Goal: Task Accomplishment & Management: Use online tool/utility

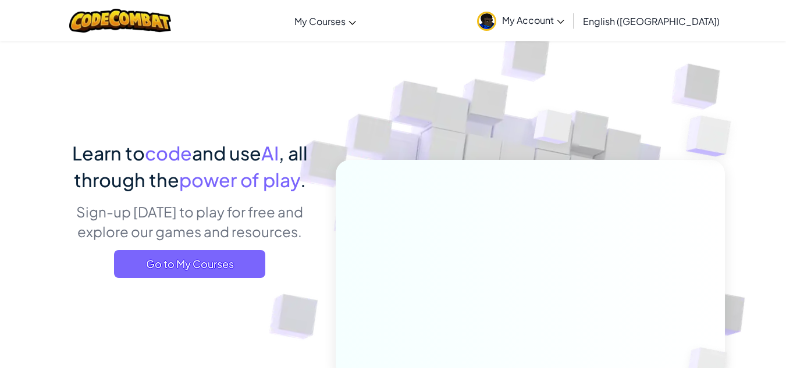
click at [195, 255] on span "Go to My Courses" at bounding box center [189, 264] width 151 height 28
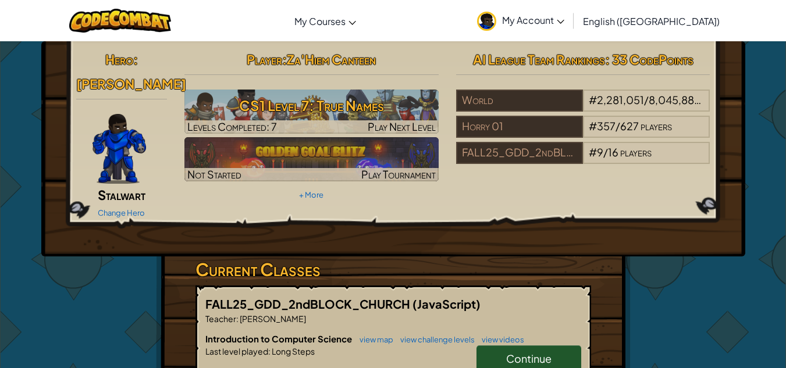
click at [400, 112] on h3 "CS1 Level 7: True Names" at bounding box center [311, 105] width 254 height 26
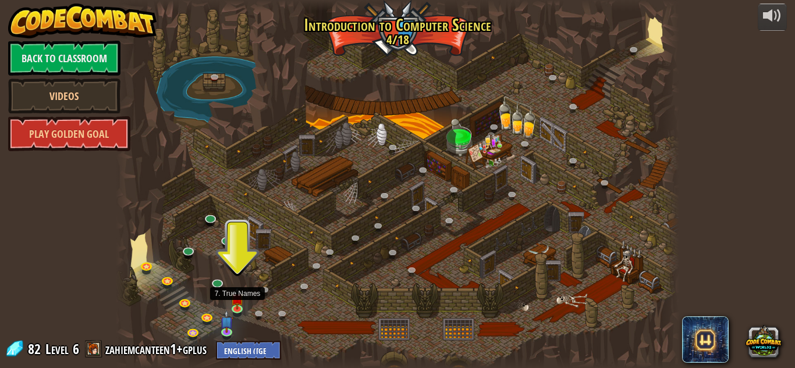
click at [236, 305] on img at bounding box center [237, 298] width 13 height 23
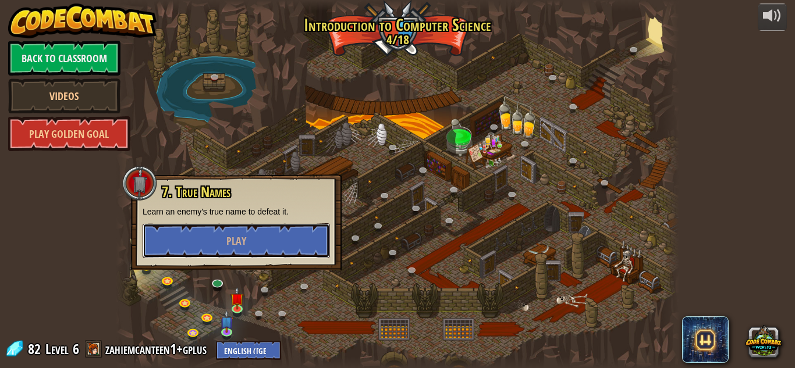
click at [269, 244] on button "Play" at bounding box center [236, 240] width 187 height 35
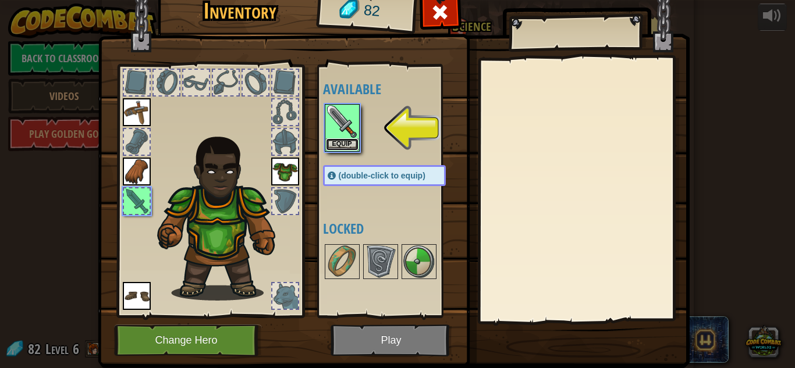
click at [344, 145] on button "Equip" at bounding box center [342, 144] width 33 height 12
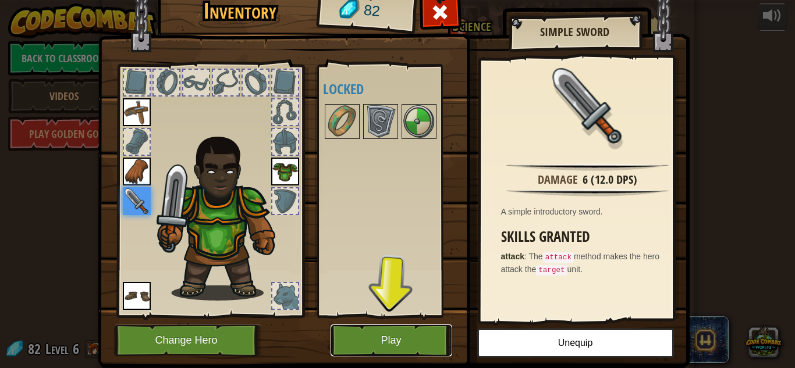
click at [373, 353] on button "Play" at bounding box center [391, 341] width 122 height 32
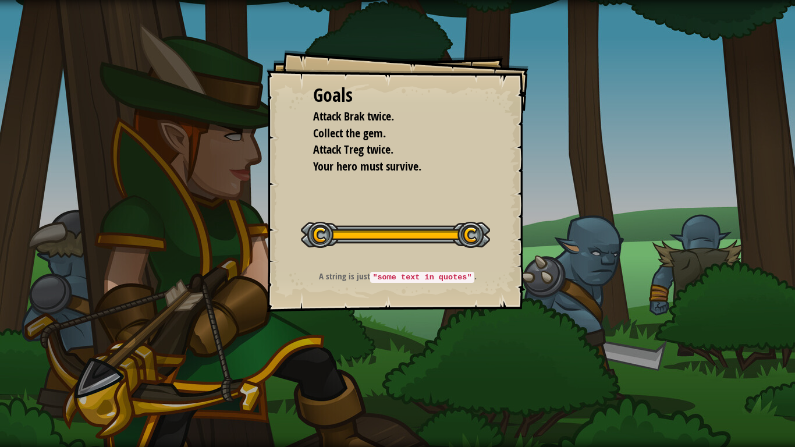
click at [462, 219] on div "Start Level" at bounding box center [395, 233] width 189 height 47
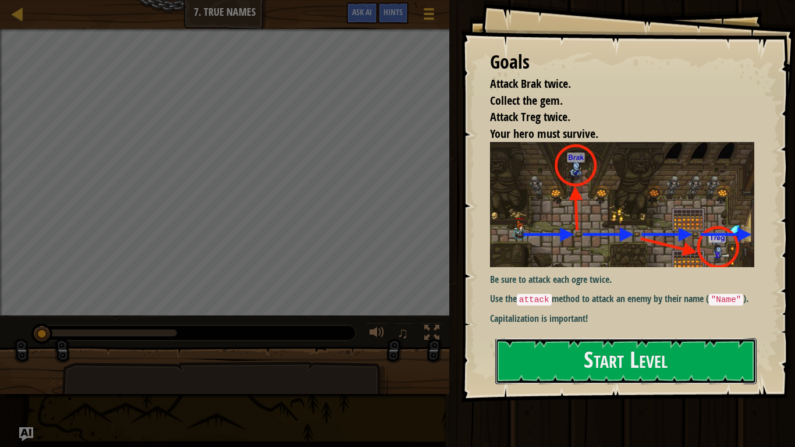
click at [561, 359] on button "Start Level" at bounding box center [625, 361] width 261 height 46
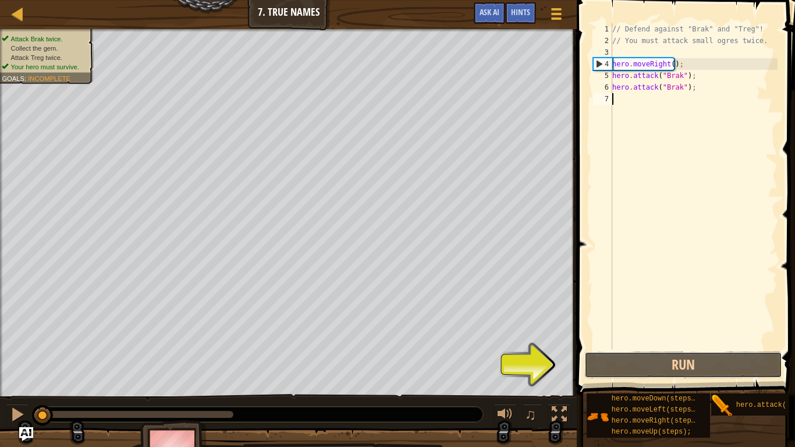
click at [630, 366] on button "Run" at bounding box center [683, 364] width 198 height 27
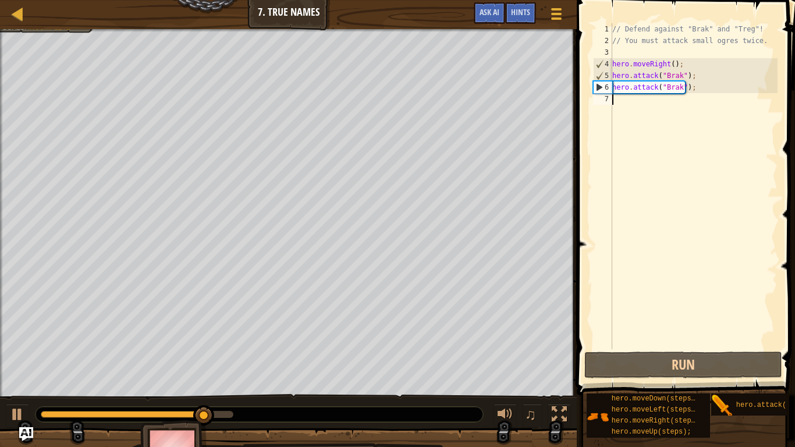
drag, startPoint x: 620, startPoint y: 104, endPoint x: 620, endPoint y: 97, distance: 7.0
click at [620, 97] on div "// Defend against "Brak" and "Treg"! // You must attack small ogres twice. hero…" at bounding box center [694, 197] width 168 height 349
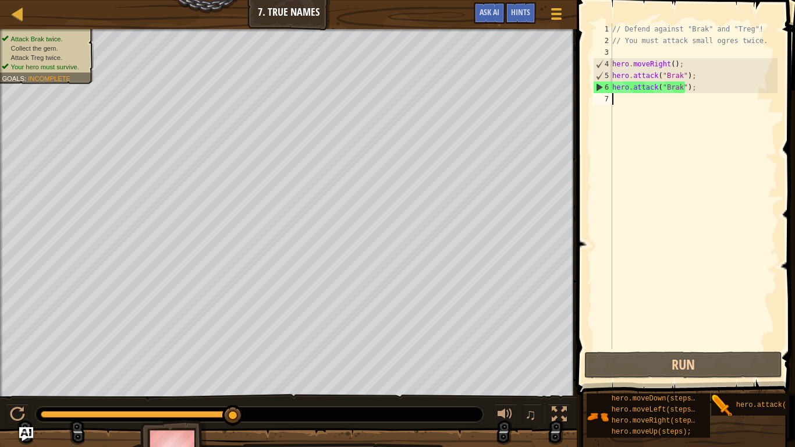
scroll to position [5, 0]
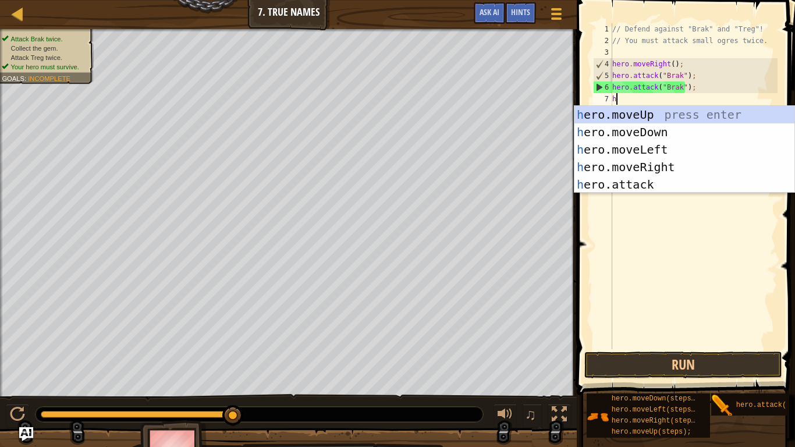
type textarea "hr"
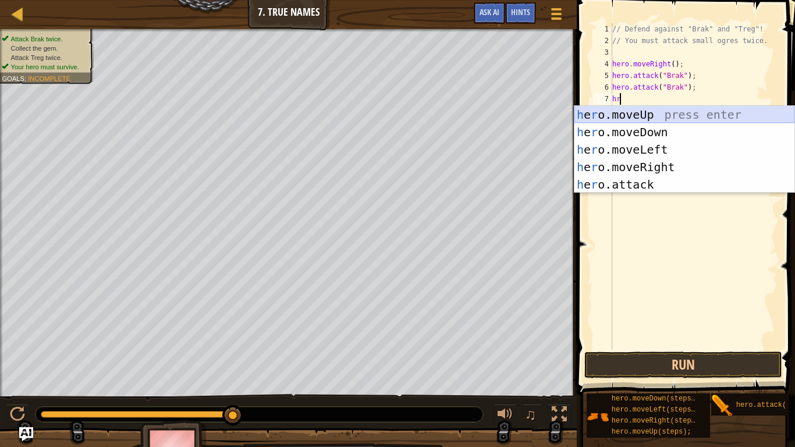
click at [678, 112] on div "h e r o.moveUp press enter h e r o.moveDown press enter h e r o.moveLeft press …" at bounding box center [684, 167] width 220 height 122
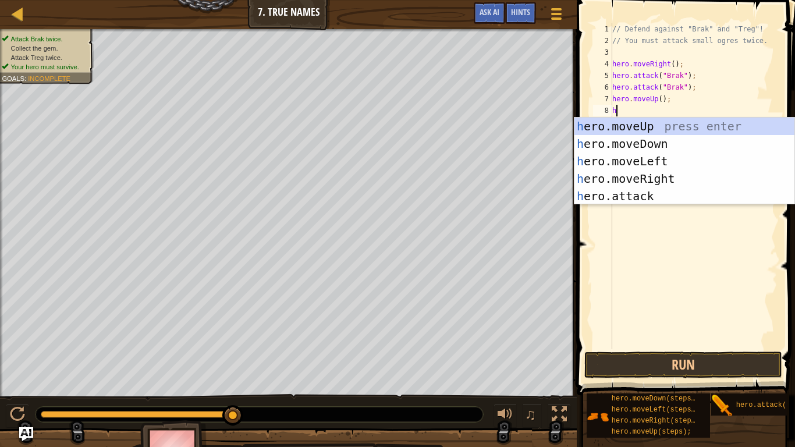
type textarea "he"
click at [670, 139] on div "he ro.moveUp press enter he ro.moveDown press enter he ro.moveLeft press enter …" at bounding box center [684, 179] width 220 height 122
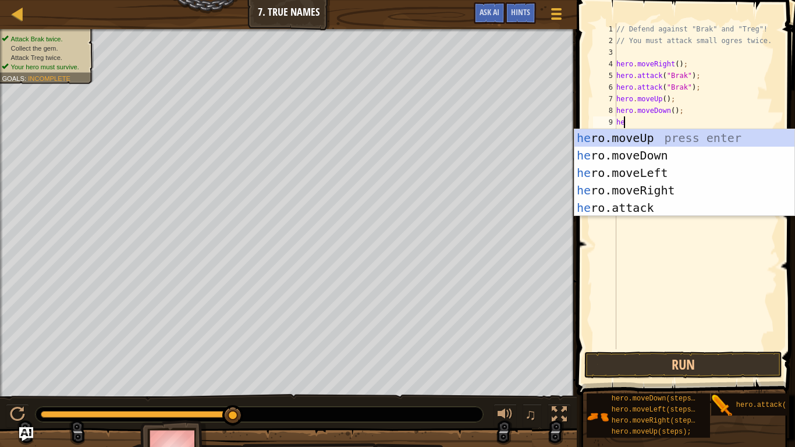
type textarea "her"
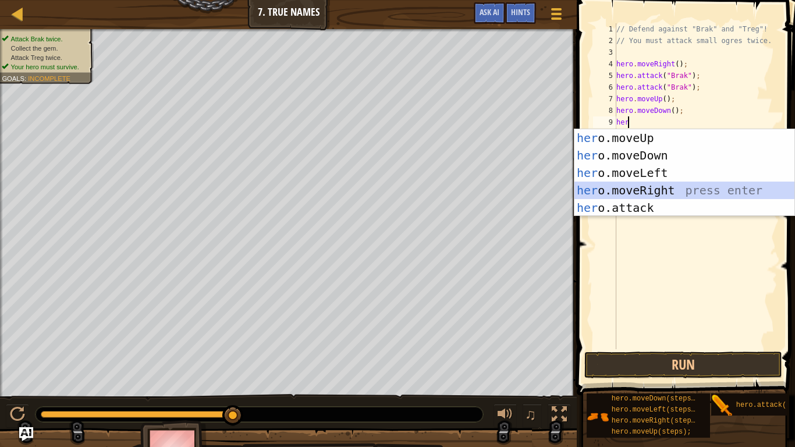
click at [657, 190] on div "her o.moveUp press enter her o.moveDown press enter her o.moveLeft press enter …" at bounding box center [684, 190] width 220 height 122
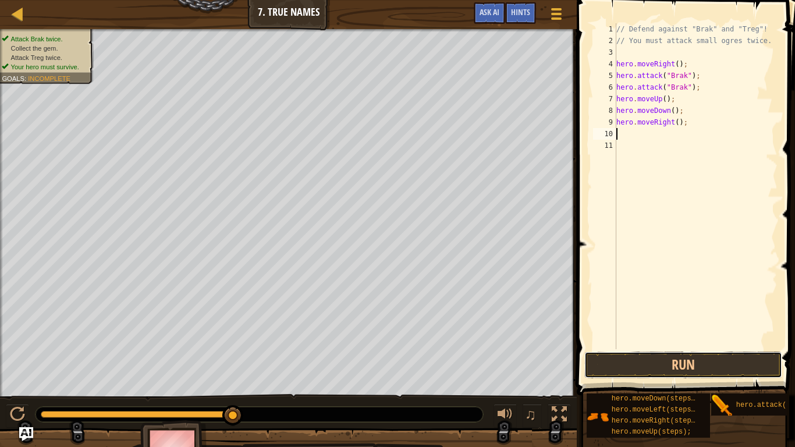
click at [680, 359] on button "Run" at bounding box center [683, 364] width 198 height 27
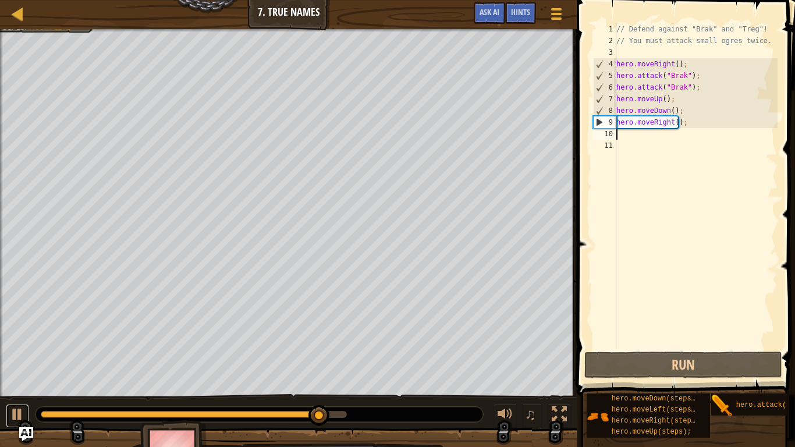
click at [14, 368] on div at bounding box center [17, 414] width 15 height 15
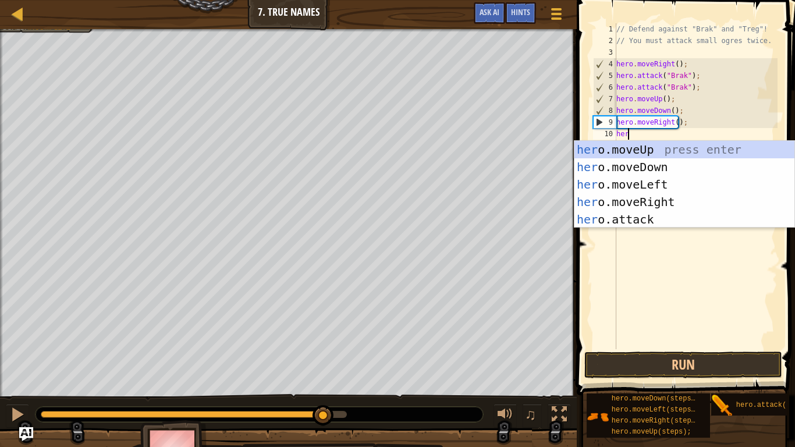
scroll to position [5, 1]
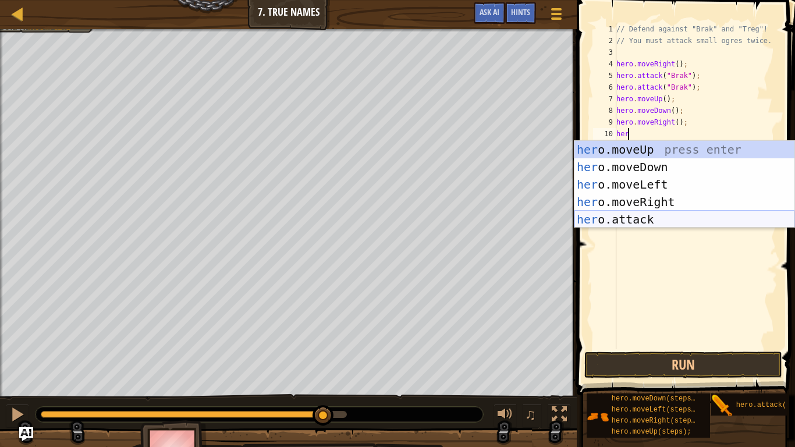
click at [656, 219] on div "her o.moveUp press enter her o.moveDown press enter her o.moveLeft press enter …" at bounding box center [684, 202] width 220 height 122
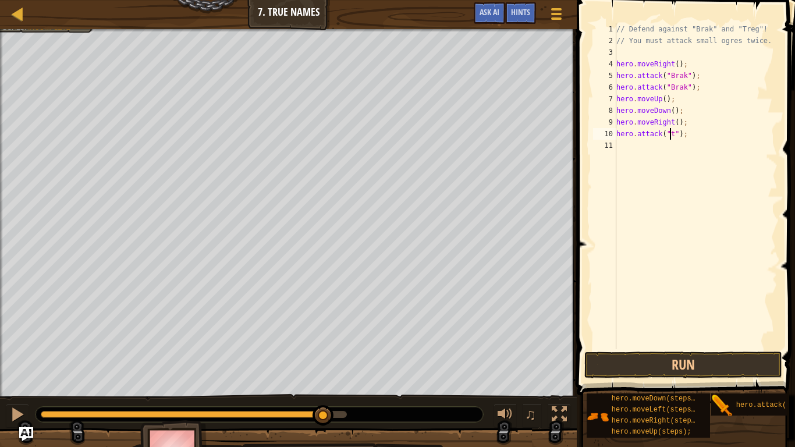
scroll to position [5, 5]
type textarea "hero.attack("treg");"
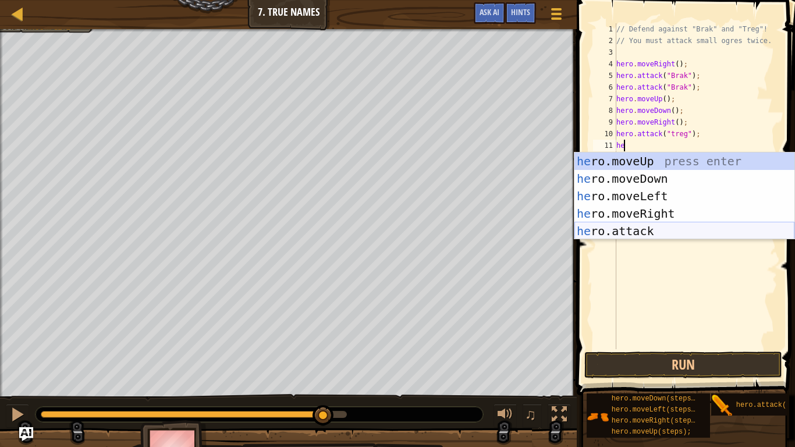
click at [651, 231] on div "he ro.moveUp press enter he ro.moveDown press enter he ro.moveLeft press enter …" at bounding box center [684, 213] width 220 height 122
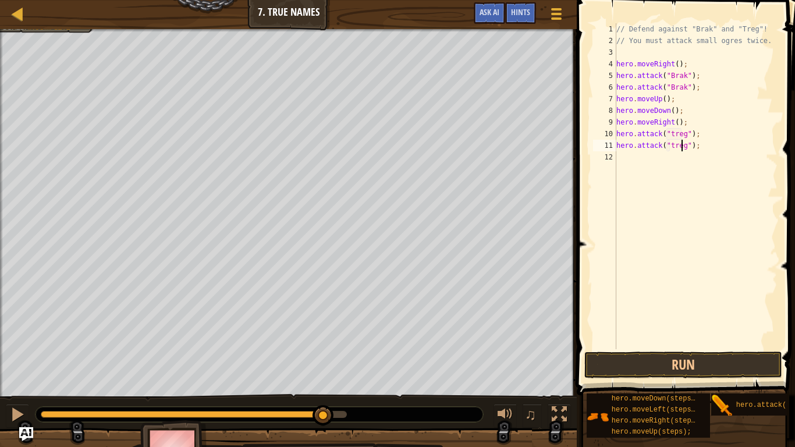
scroll to position [5, 6]
click at [689, 358] on button "Run" at bounding box center [683, 364] width 198 height 27
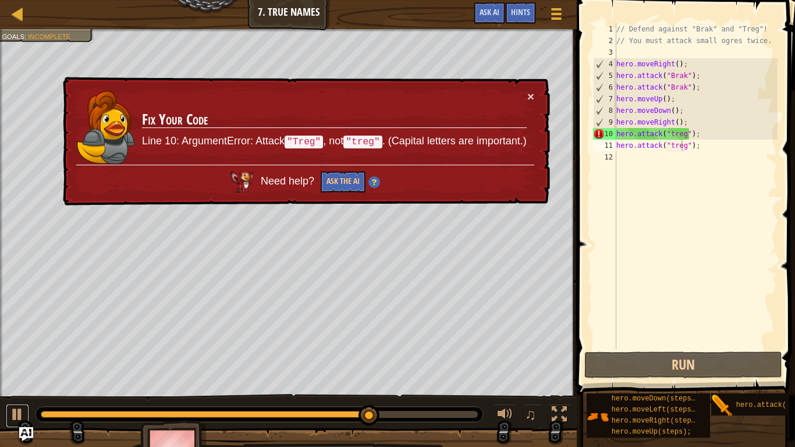
click at [16, 368] on div at bounding box center [17, 414] width 15 height 15
click at [670, 134] on div "// Defend against "Brak" and "Treg"! // You must attack small ogres twice. hero…" at bounding box center [696, 197] width 164 height 349
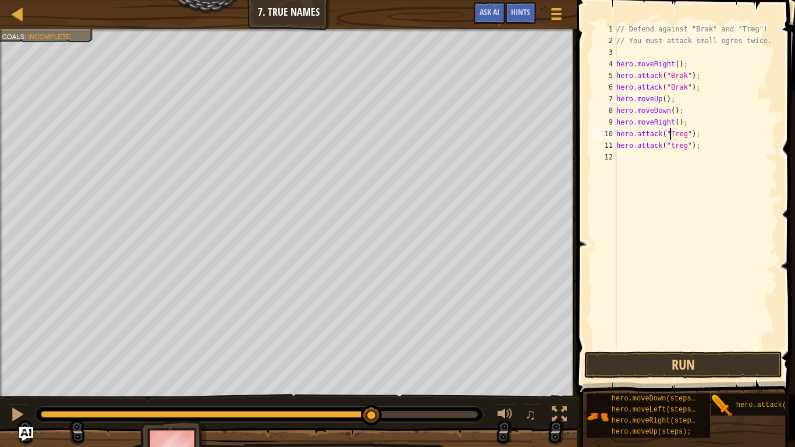
scroll to position [5, 5]
click at [669, 147] on div "// Defend against "Brak" and "Treg"! // You must attack small ogres twice. hero…" at bounding box center [696, 197] width 164 height 349
type textarea "hero.attack("Treg");"
click at [667, 366] on button "Run" at bounding box center [683, 364] width 198 height 27
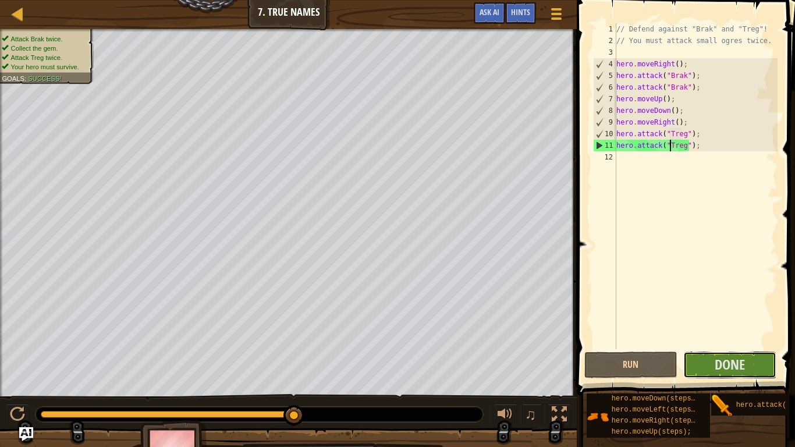
click at [722, 368] on span "Done" at bounding box center [729, 364] width 30 height 19
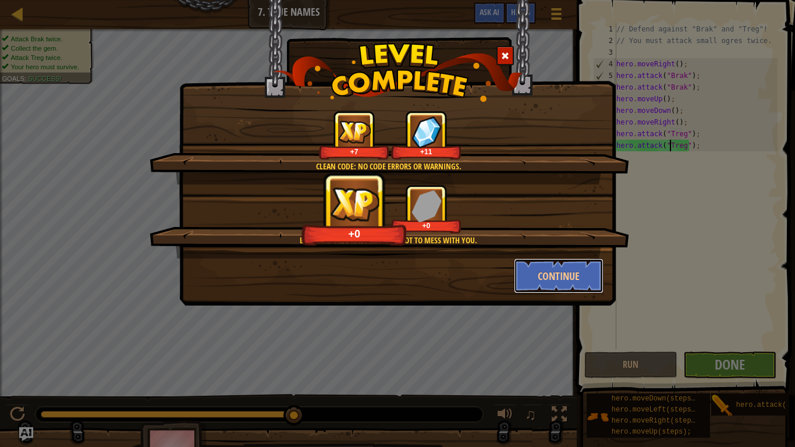
click at [583, 272] on button "Continue" at bounding box center [559, 275] width 90 height 35
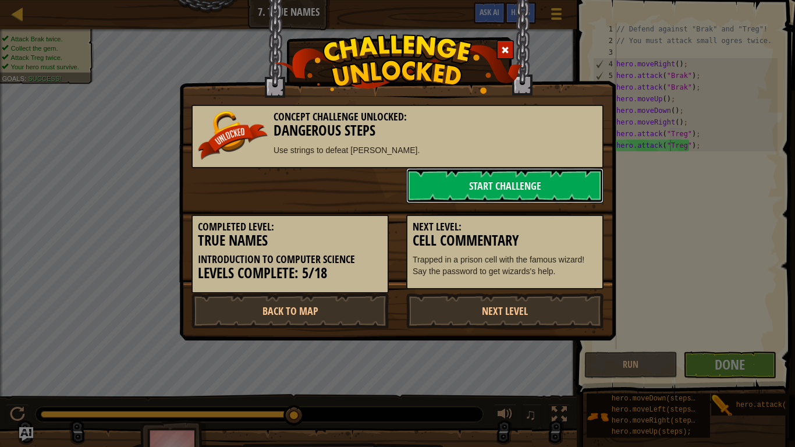
click at [516, 195] on link "Start Challenge" at bounding box center [504, 185] width 197 height 35
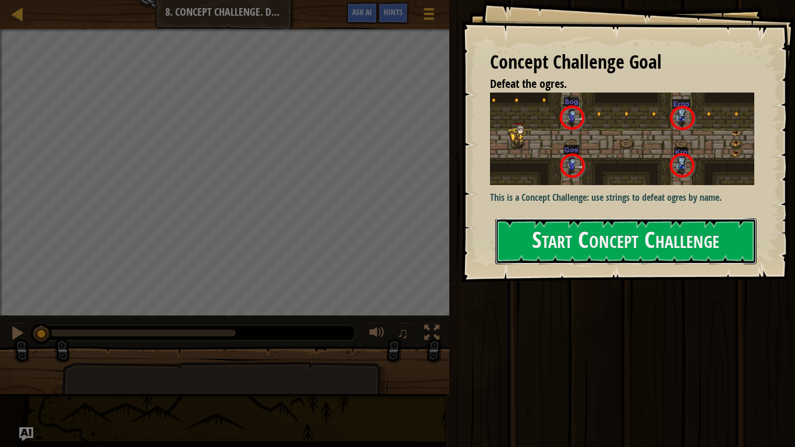
click at [539, 219] on button "Start Concept Challenge" at bounding box center [625, 241] width 261 height 46
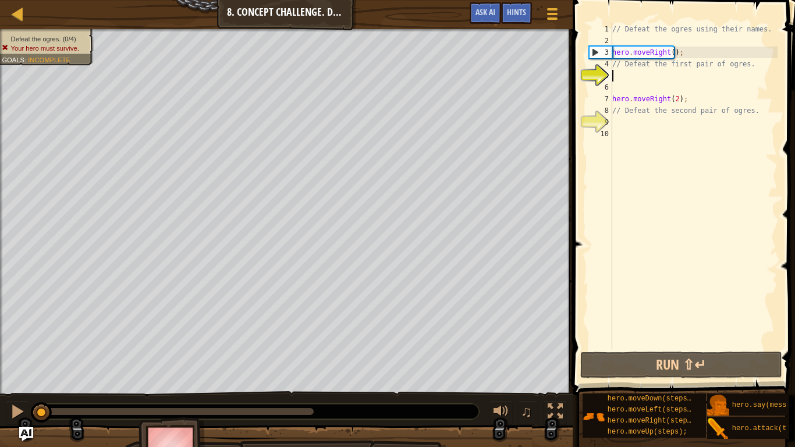
type textarea "g"
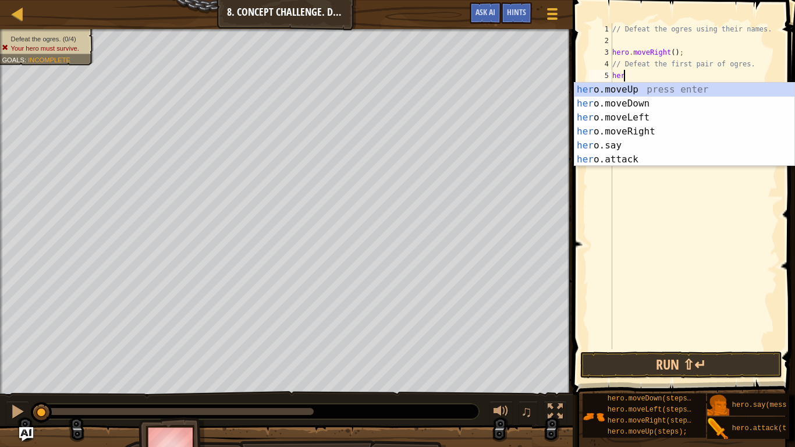
scroll to position [5, 1]
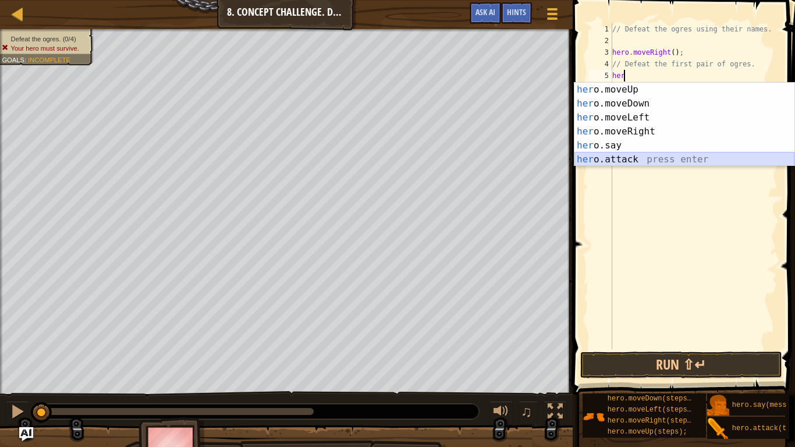
click at [636, 157] on div "her o.moveUp press enter her o.moveDown press enter her o.moveLeft press enter …" at bounding box center [684, 139] width 220 height 112
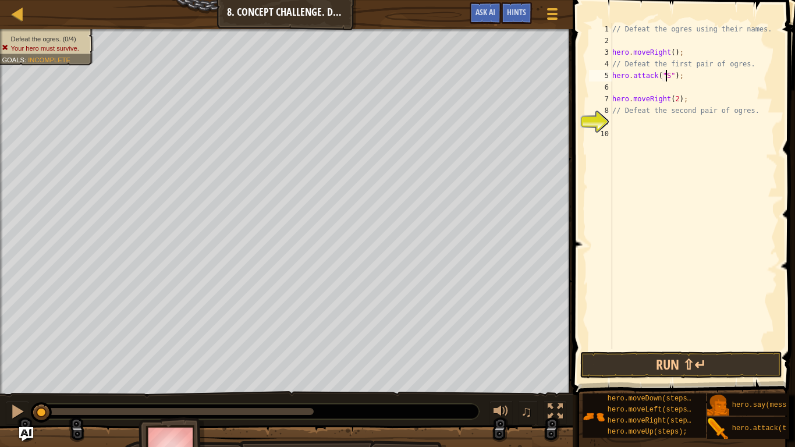
scroll to position [5, 5]
type textarea "hero.attack("Sog");"
click at [669, 88] on div "// Defeat the ogres using their names. hero . moveRight ( ) ; // Defeat the fir…" at bounding box center [694, 197] width 168 height 349
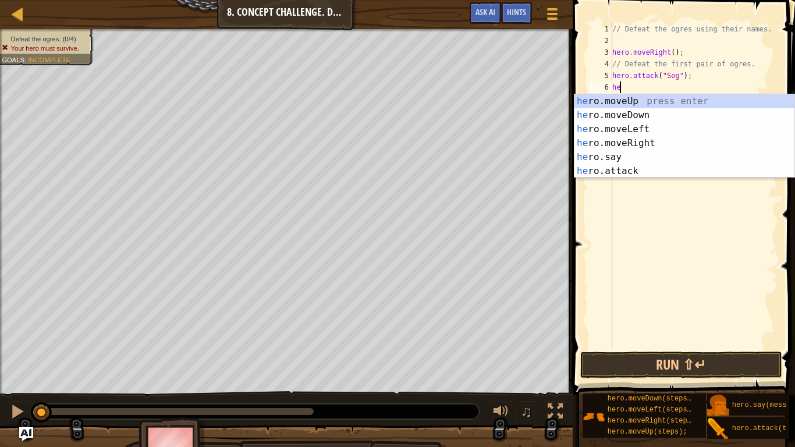
scroll to position [5, 1]
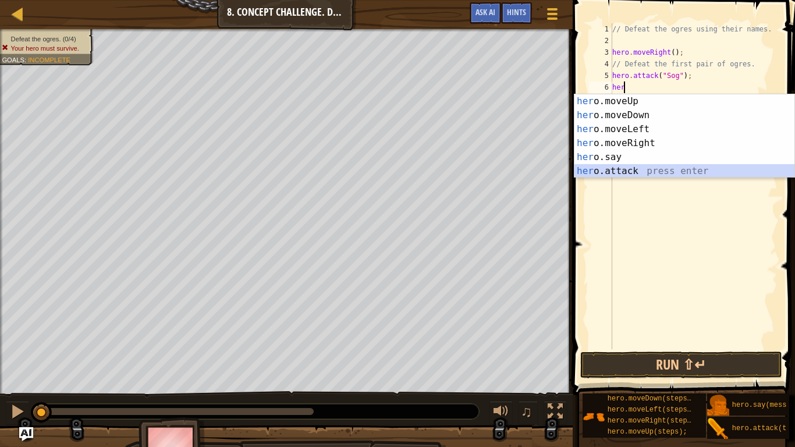
click at [634, 164] on div "her o.moveUp press enter her o.moveDown press enter her o.moveLeft press enter …" at bounding box center [684, 150] width 220 height 112
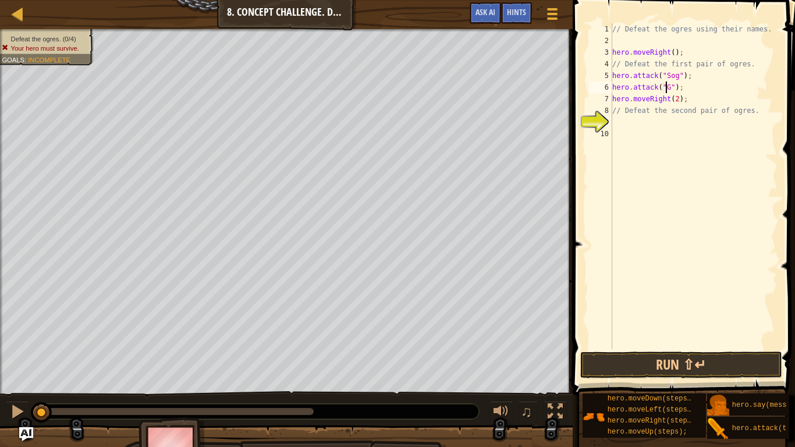
scroll to position [5, 5]
type textarea "hero.attack("Gos");"
click at [636, 124] on div "// Defeat the ogres using their names. hero . moveRight ( ) ; // Defeat the fir…" at bounding box center [694, 197] width 168 height 349
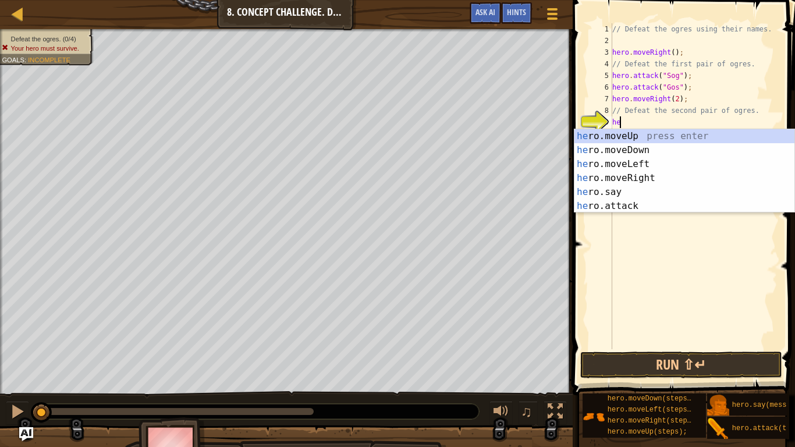
scroll to position [5, 1]
click at [636, 204] on div "her o.moveUp press enter her o.moveDown press enter her o.moveLeft press enter …" at bounding box center [684, 185] width 220 height 112
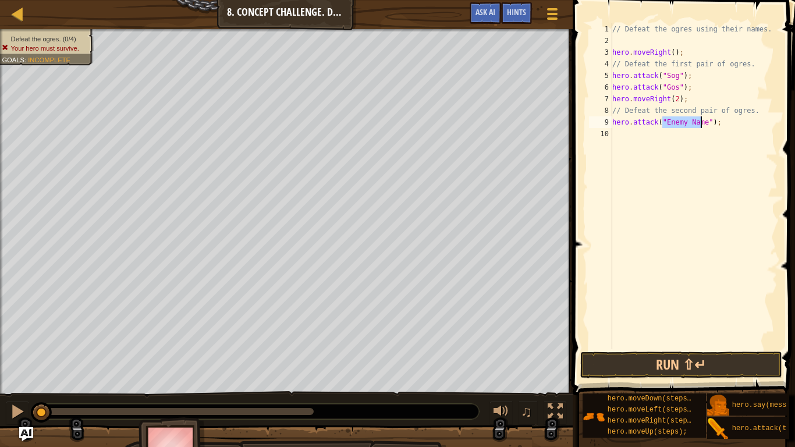
scroll to position [5, 5]
type textarea "hero.attack("Ergo");"
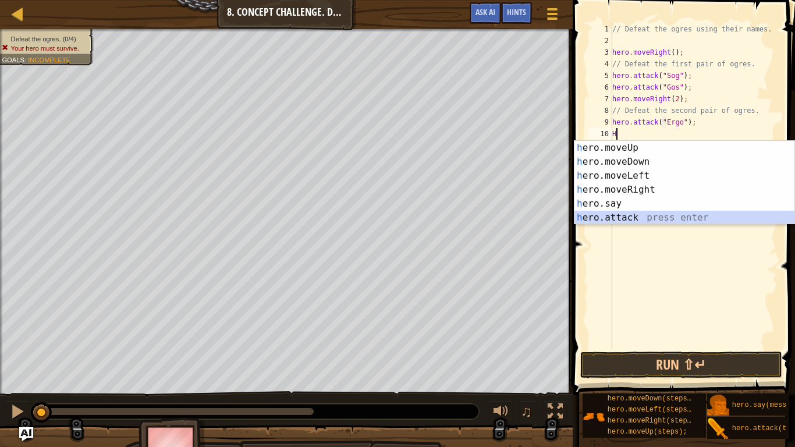
click at [651, 220] on div "h ero.moveUp press enter h ero.moveDown press enter h ero.moveLeft press enter …" at bounding box center [684, 197] width 220 height 112
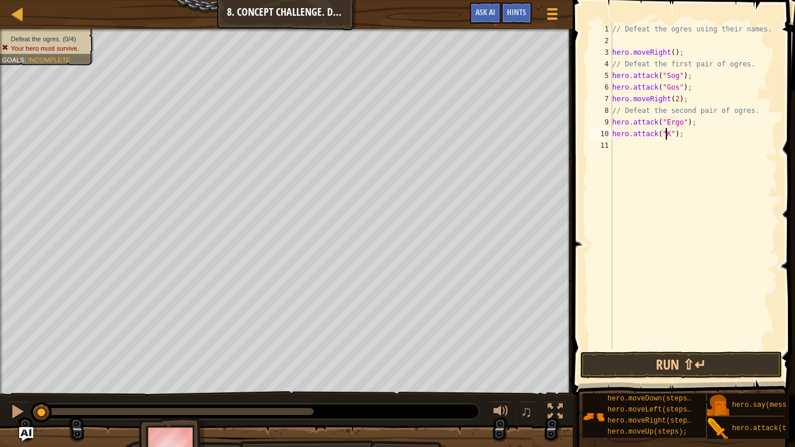
scroll to position [5, 5]
type textarea "hero.attack("Kro");"
click at [679, 365] on button "Run ⇧↵" at bounding box center [681, 364] width 202 height 27
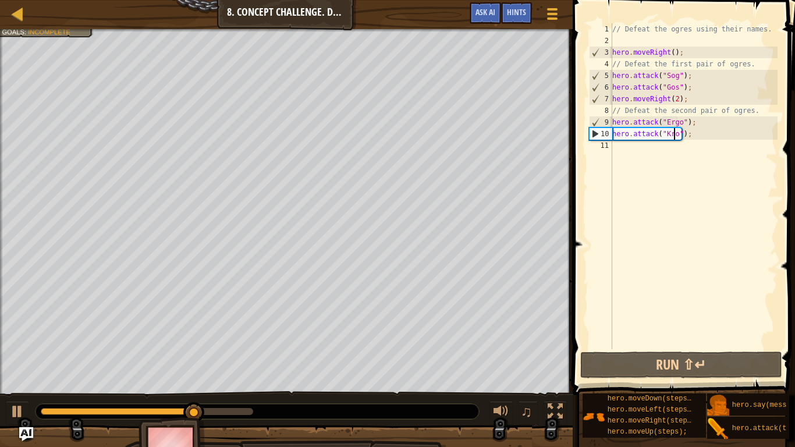
click at [648, 148] on div "// Defeat the ogres using their names. hero . moveRight ( ) ; // Defeat the fir…" at bounding box center [694, 197] width 168 height 349
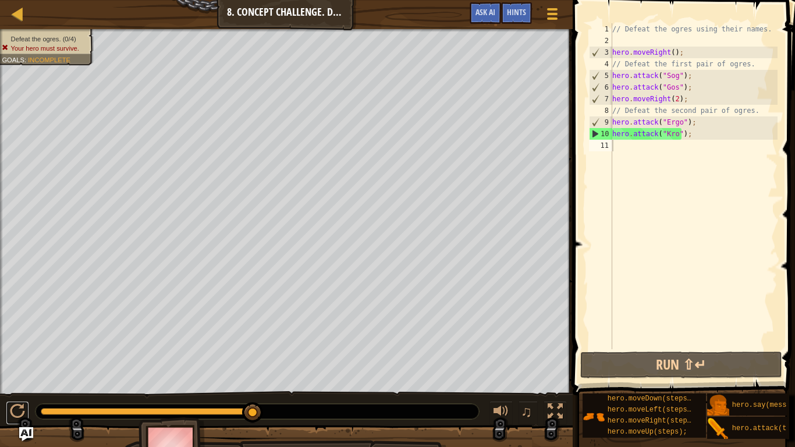
click at [23, 368] on div at bounding box center [17, 411] width 15 height 15
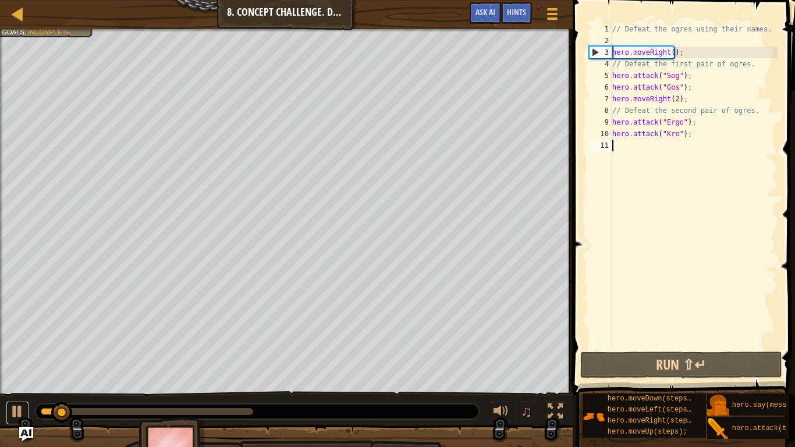
click at [19, 368] on div at bounding box center [17, 411] width 15 height 15
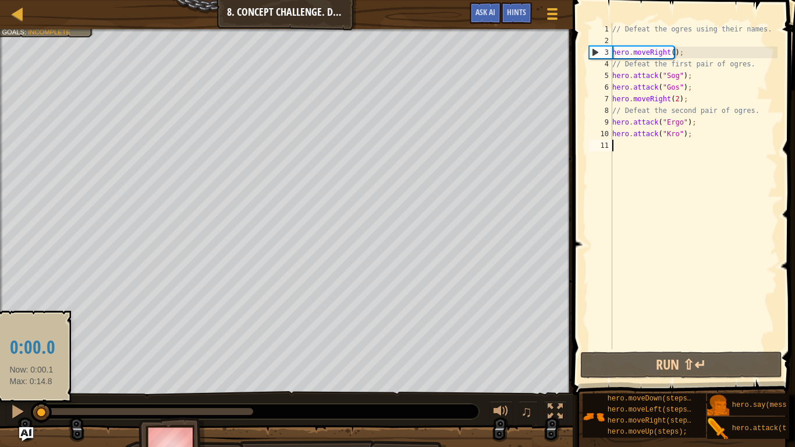
drag, startPoint x: 65, startPoint y: 407, endPoint x: 31, endPoint y: 405, distance: 33.8
click at [31, 368] on div at bounding box center [41, 412] width 21 height 21
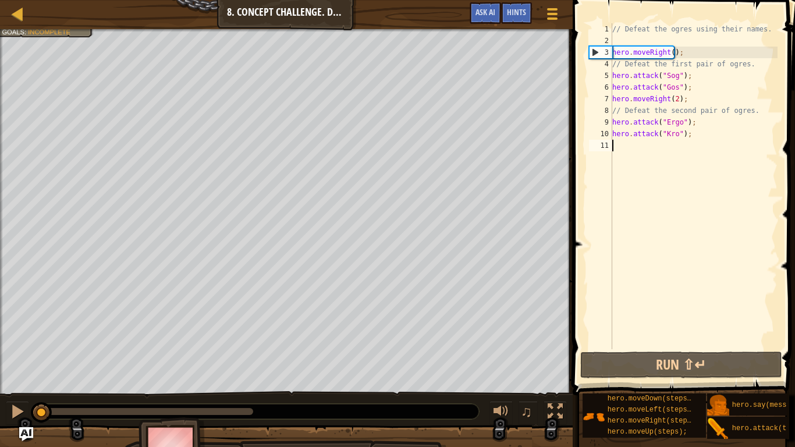
click at [672, 86] on div "// Defeat the ogres using their names. hero . moveRight ( ) ; // Defeat the fir…" at bounding box center [694, 197] width 168 height 349
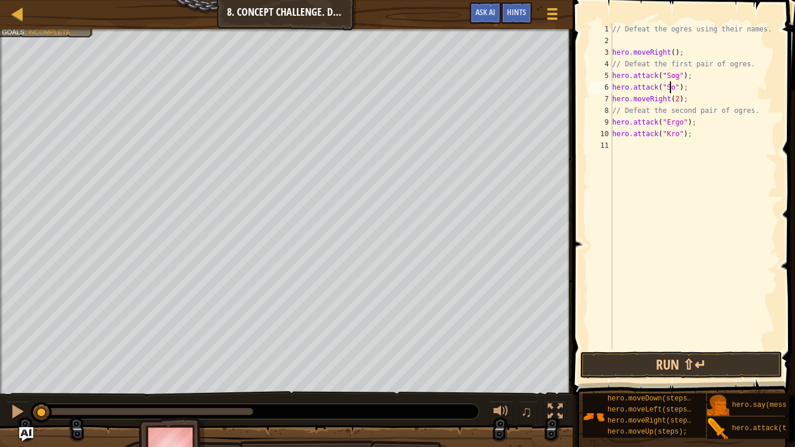
scroll to position [5, 5]
click at [689, 100] on div "// Defeat the ogres using their names. hero . moveRight ( ) ; // Defeat the fir…" at bounding box center [694, 197] width 168 height 349
type textarea "hero.moveRight(2);"
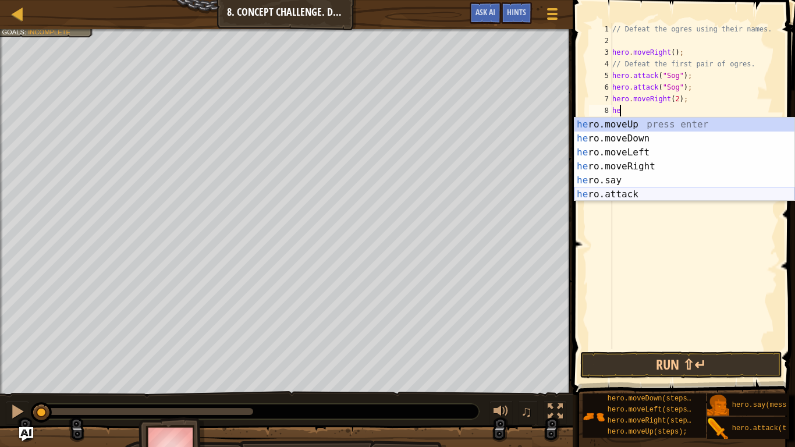
click at [639, 190] on div "he ro.moveUp press enter he ro.moveDown press enter he ro.moveLeft press enter …" at bounding box center [684, 174] width 220 height 112
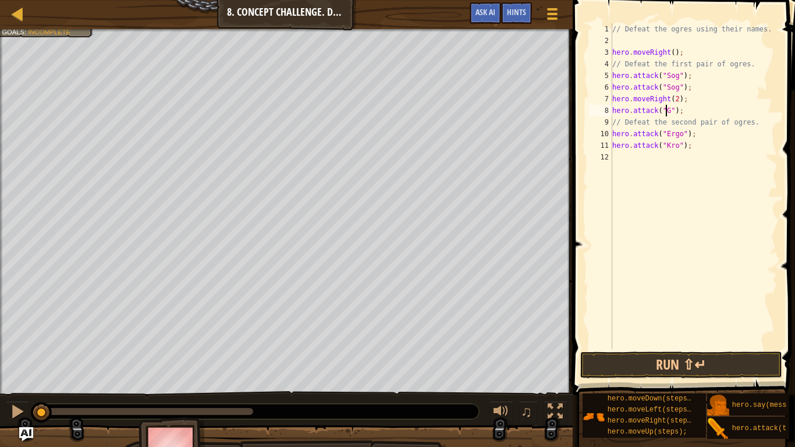
scroll to position [5, 5]
type textarea "hero.attack("Gos");"
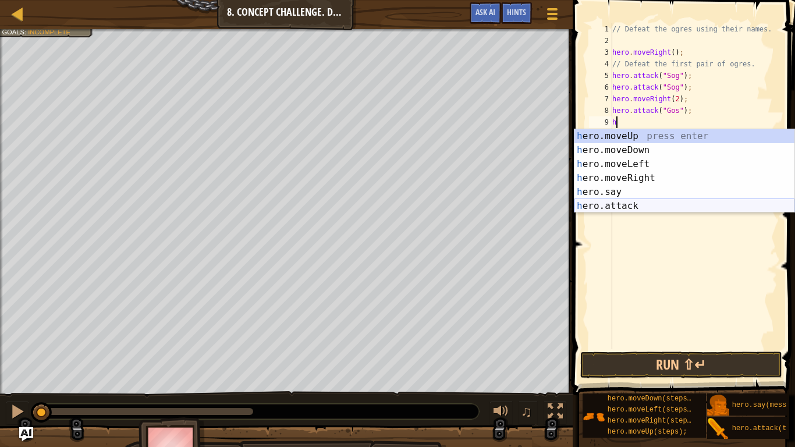
click at [681, 204] on div "h ero.moveUp press enter h ero.moveDown press enter h ero.moveLeft press enter …" at bounding box center [684, 185] width 220 height 112
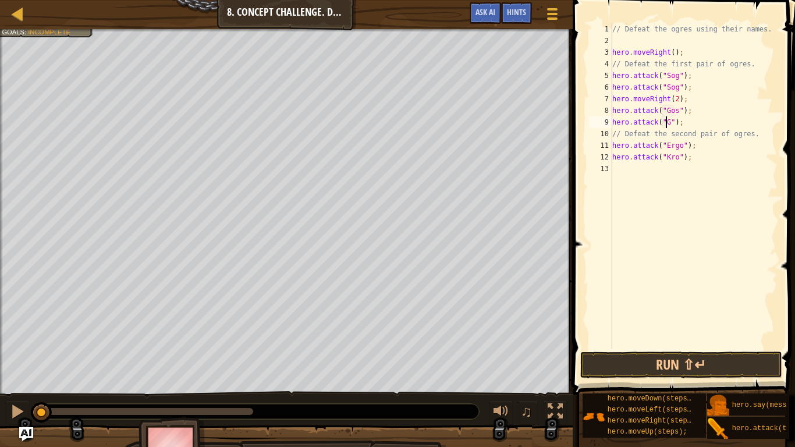
scroll to position [5, 5]
click at [670, 353] on button "Run ⇧↵" at bounding box center [681, 364] width 202 height 27
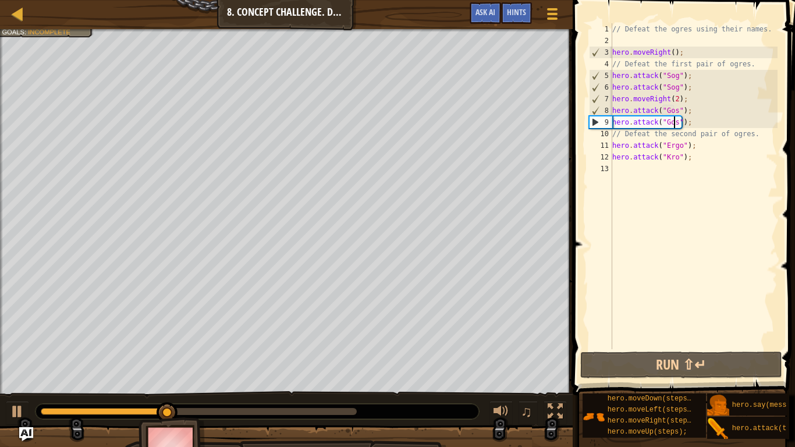
type textarea "hero.attack("Go");"
